Goal: Task Accomplishment & Management: Use online tool/utility

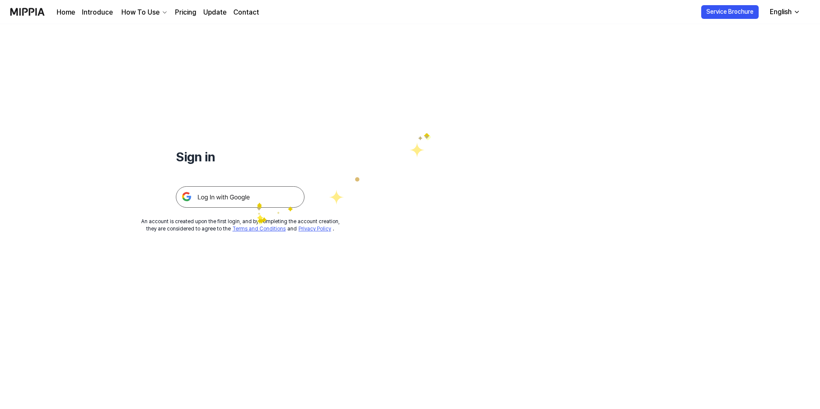
click at [257, 192] on img at bounding box center [240, 196] width 129 height 21
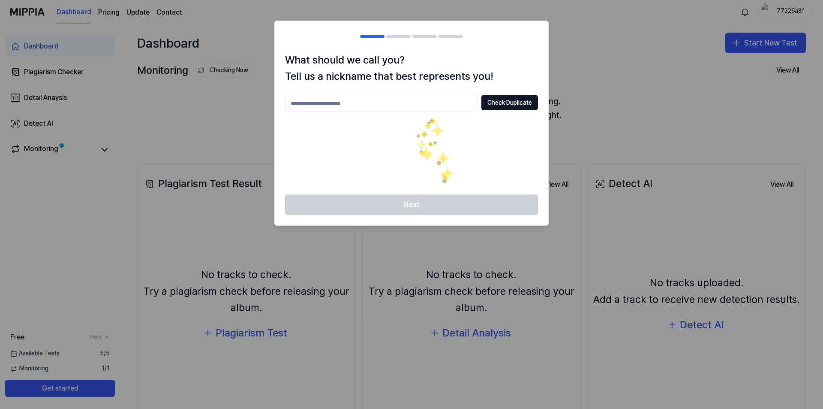
click at [421, 107] on input "text" at bounding box center [381, 103] width 193 height 17
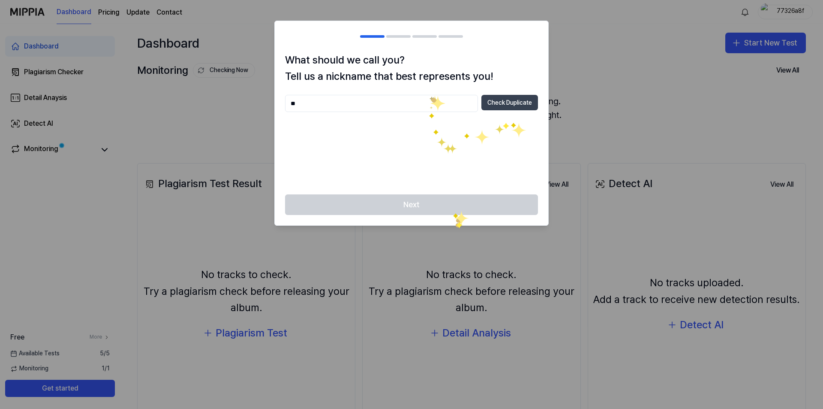
type input "**"
click at [512, 100] on button "Check Duplicate" at bounding box center [510, 102] width 57 height 15
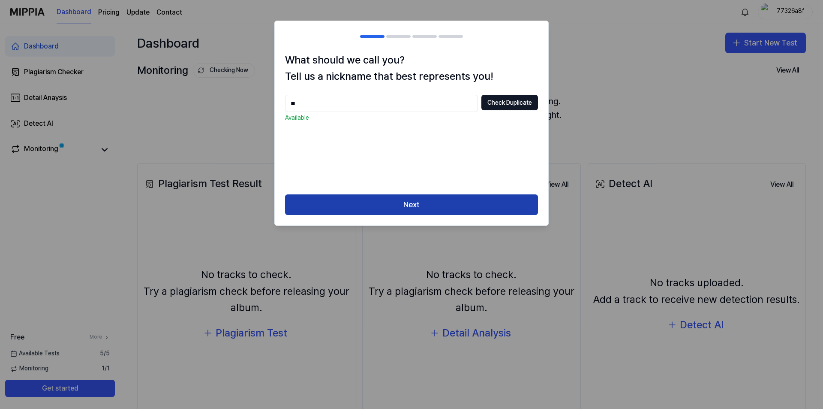
click at [424, 202] on button "Next" at bounding box center [411, 204] width 253 height 21
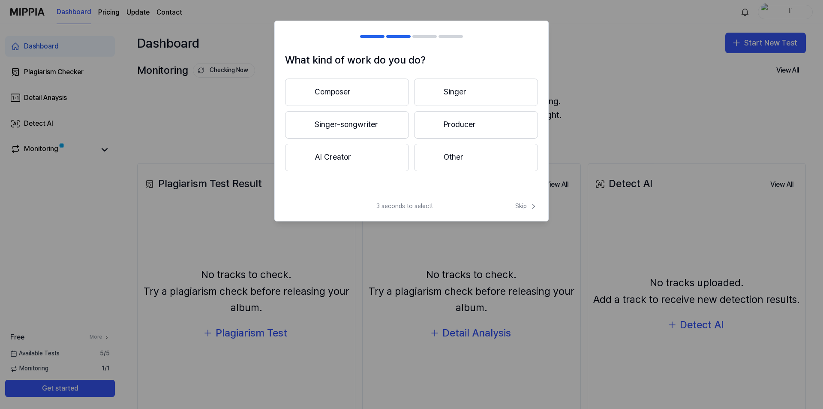
click at [458, 90] on button "Singer" at bounding box center [476, 91] width 124 height 27
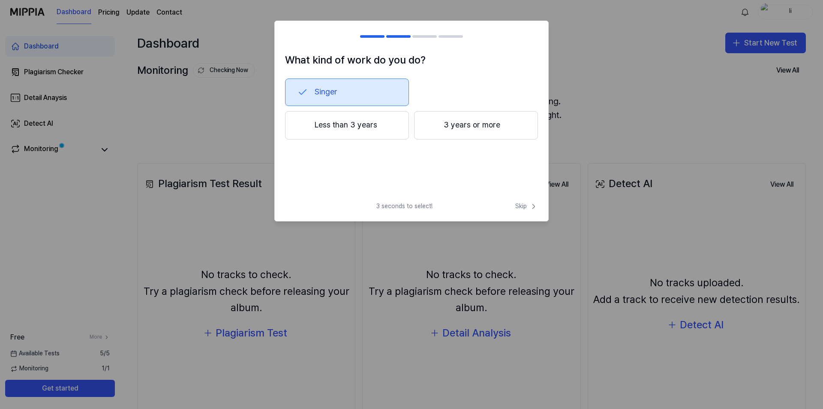
click at [450, 127] on button "3 years or more" at bounding box center [476, 125] width 124 height 28
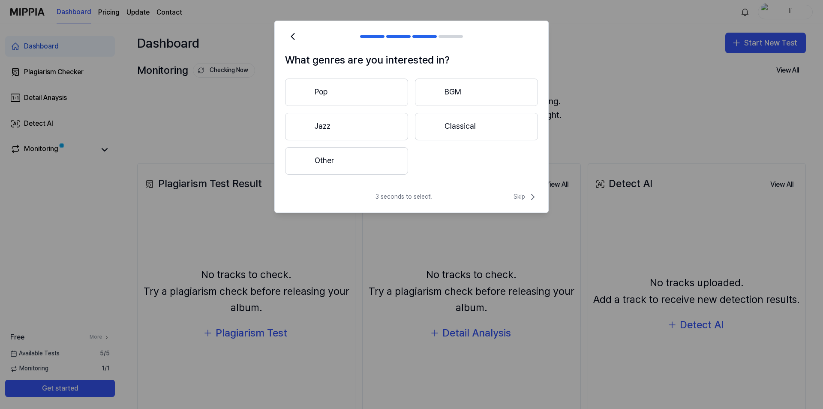
click at [381, 158] on button "Other" at bounding box center [346, 160] width 123 height 27
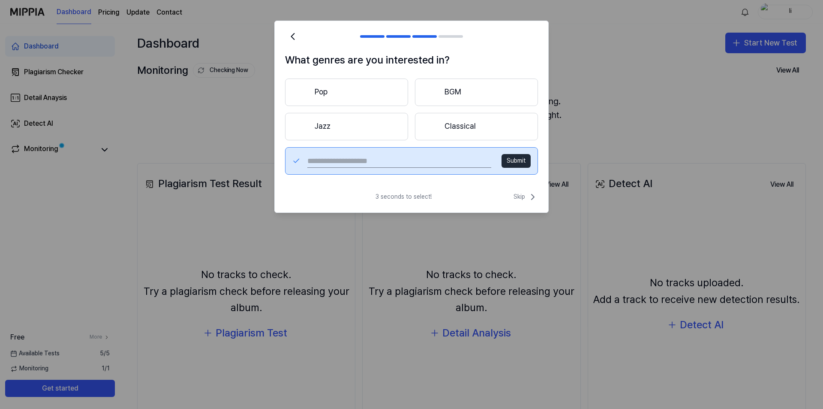
click at [337, 93] on button "Pop" at bounding box center [346, 91] width 123 height 27
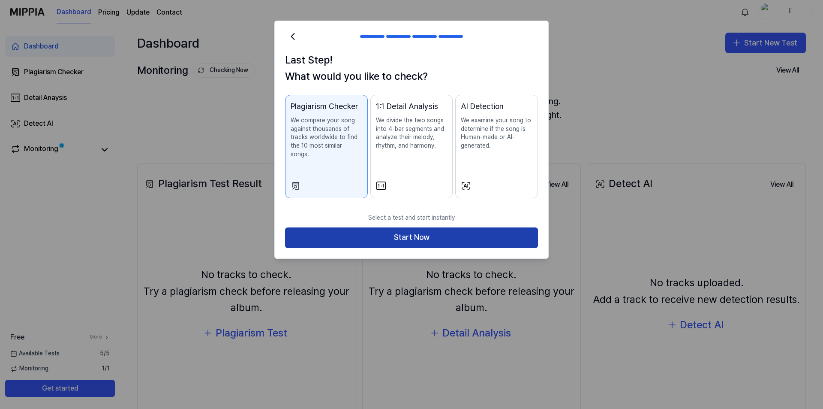
click at [455, 227] on button "Start Now" at bounding box center [411, 237] width 253 height 21
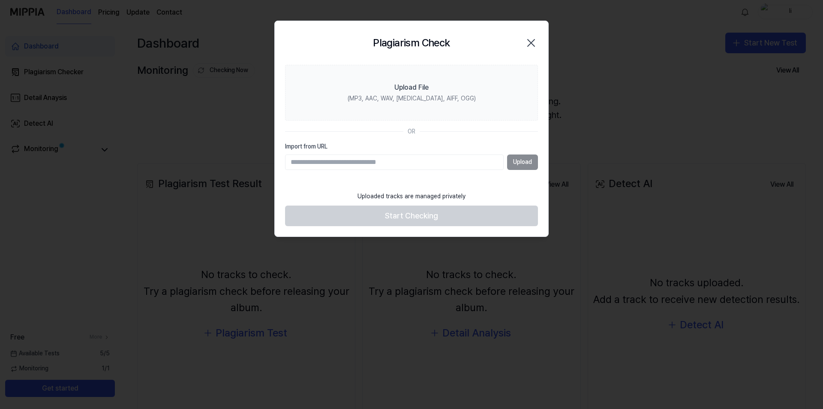
click at [535, 42] on icon "button" at bounding box center [531, 43] width 14 height 14
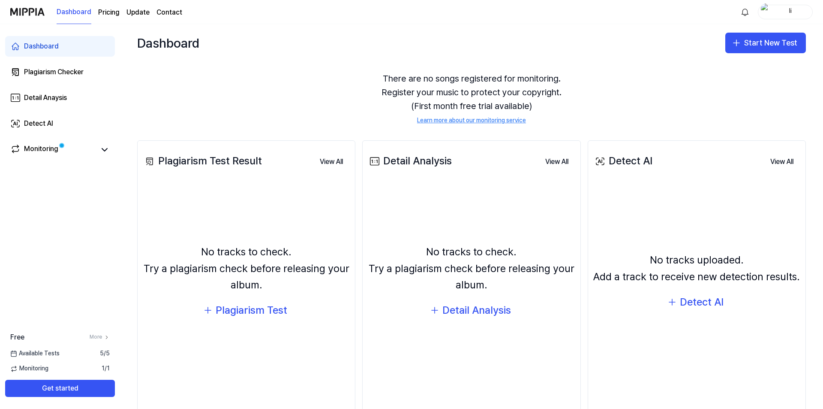
scroll to position [43, 0]
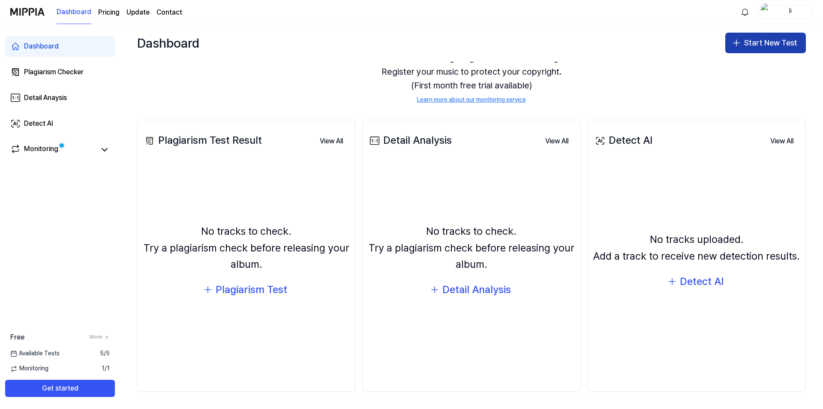
click at [762, 42] on button "Start New Test" at bounding box center [766, 43] width 81 height 21
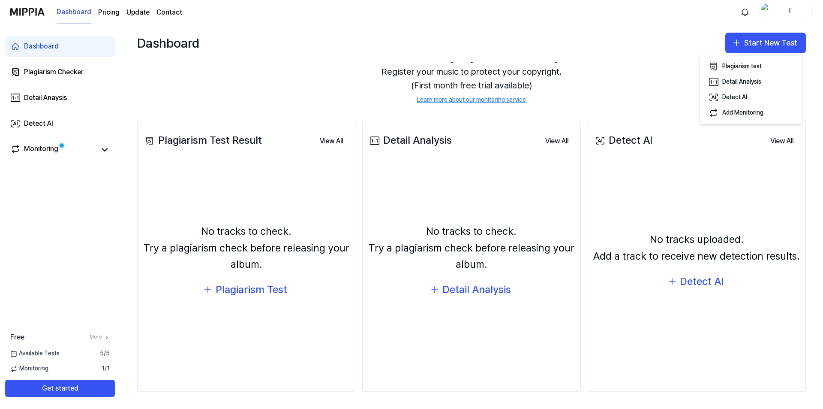
click at [652, 56] on div "Dashboard Start New Test" at bounding box center [471, 43] width 703 height 38
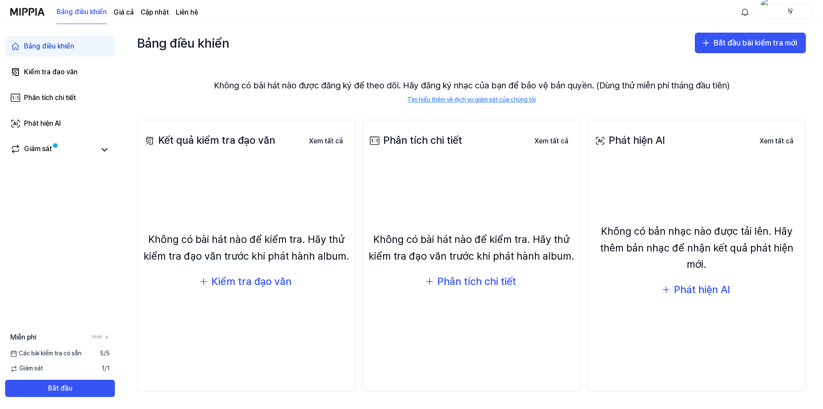
scroll to position [16, 0]
click at [268, 276] on font "Kiểm tra đạo văn" at bounding box center [251, 281] width 80 height 12
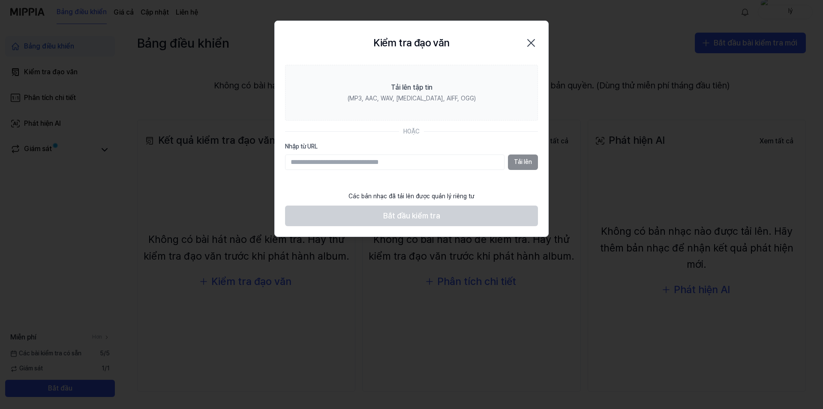
click at [529, 40] on icon "button" at bounding box center [531, 42] width 7 height 7
